Goal: Transaction & Acquisition: Book appointment/travel/reservation

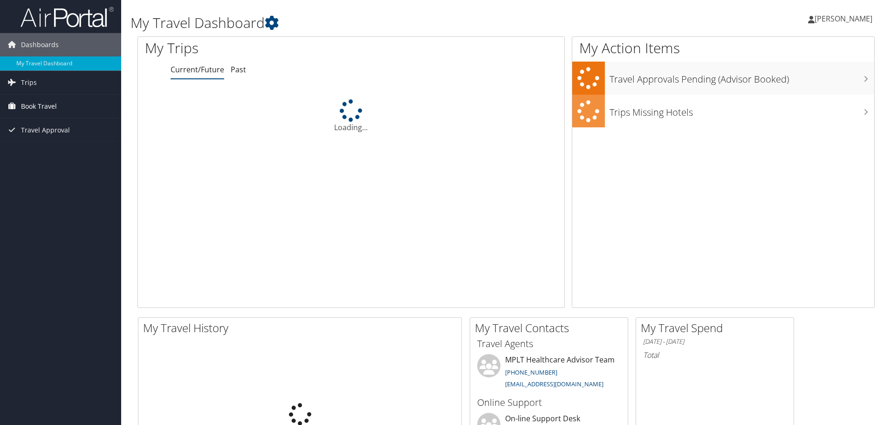
drag, startPoint x: 0, startPoint y: 0, endPoint x: 30, endPoint y: 106, distance: 110.4
click at [30, 106] on span "Book Travel" at bounding box center [39, 106] width 36 height 23
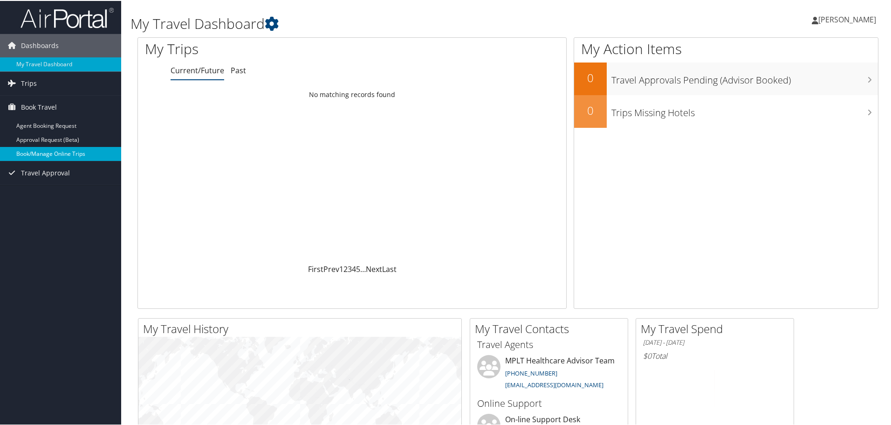
click at [60, 156] on link "Book/Manage Online Trips" at bounding box center [60, 153] width 121 height 14
